Goal: Task Accomplishment & Management: Complete application form

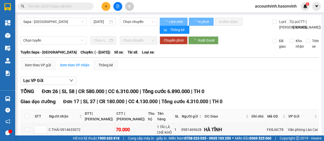
type input "[DATE]"
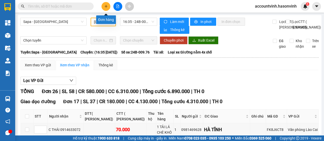
click at [105, 5] on icon "plus" at bounding box center [106, 7] width 4 height 4
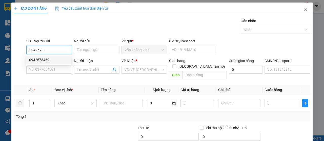
click at [42, 62] on div "0942678469" at bounding box center [48, 60] width 39 height 6
type input "0942678469"
type input "0846922456"
type input "50.000"
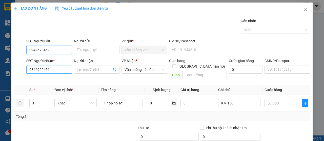
type input "0942678469"
click at [56, 70] on input "0846922456" at bounding box center [49, 70] width 46 height 8
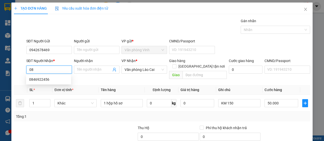
type input "0"
click at [56, 70] on input "SĐT Người Nhận *" at bounding box center [49, 70] width 46 height 8
click at [59, 79] on div "0911348128" at bounding box center [48, 80] width 39 height 6
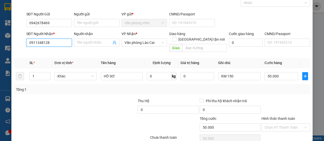
scroll to position [45, 0]
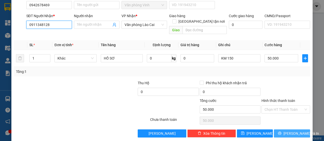
type input "0911348128"
click at [293, 131] on span "[PERSON_NAME] và In" at bounding box center [300, 134] width 35 height 6
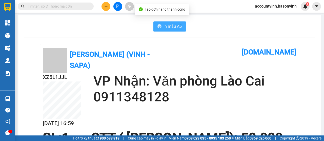
click at [174, 25] on span "In mẫu A5" at bounding box center [172, 26] width 18 height 6
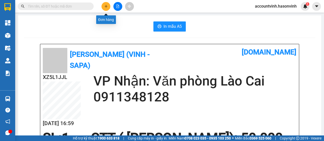
click at [105, 6] on icon "plus" at bounding box center [106, 7] width 4 height 4
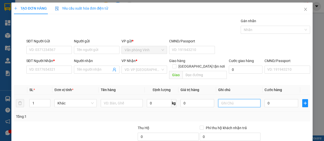
click at [227, 99] on input "text" at bounding box center [239, 103] width 42 height 8
type input "KM 233"
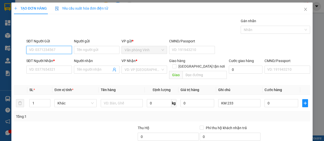
click at [49, 52] on input "SĐT Người Gửi" at bounding box center [49, 50] width 46 height 8
click at [44, 61] on div "0902599419" at bounding box center [48, 60] width 39 height 6
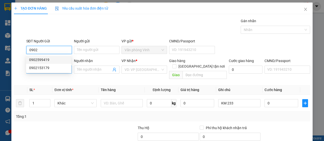
type input "0902599419"
type input "0369061319"
type input "140.000"
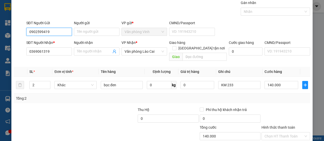
scroll to position [45, 0]
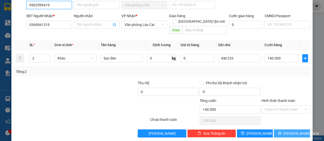
type input "0902599419"
click at [294, 131] on span "[PERSON_NAME] và In" at bounding box center [300, 134] width 35 height 6
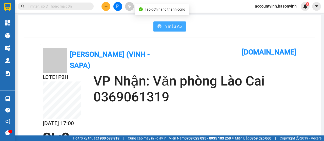
click at [171, 29] on span "In mẫu A5" at bounding box center [172, 26] width 18 height 6
